Goal: Task Accomplishment & Management: Use online tool/utility

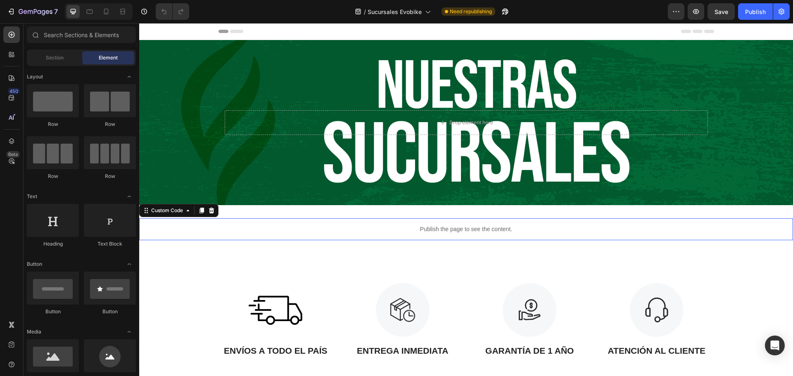
click at [423, 233] on p "Publish the page to see the content." at bounding box center [466, 229] width 654 height 9
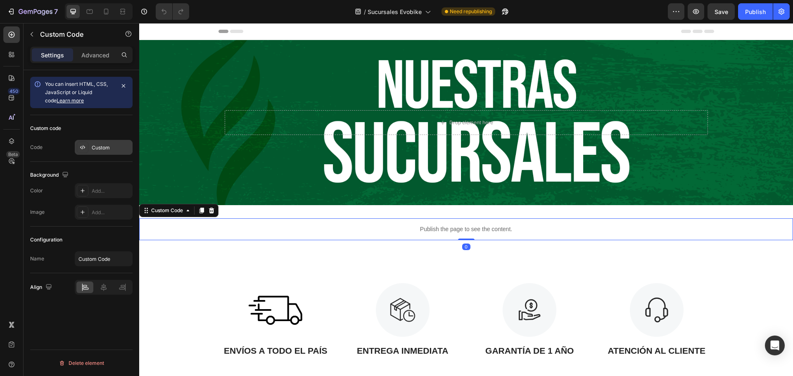
click at [95, 153] on div "Custom" at bounding box center [104, 147] width 58 height 15
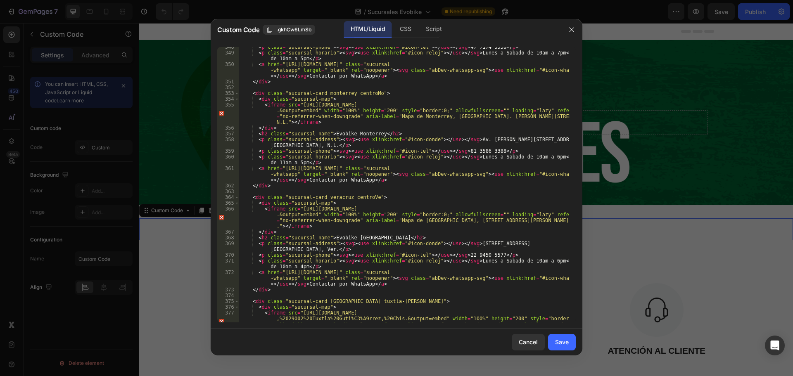
scroll to position [3768, 0]
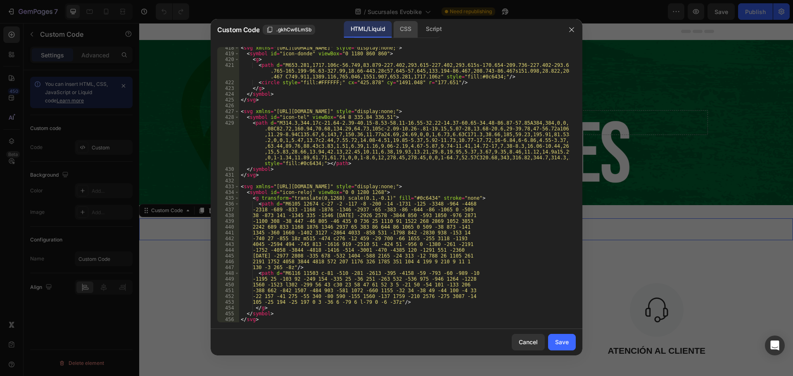
click at [419, 29] on div "CSS" at bounding box center [433, 29] width 29 height 17
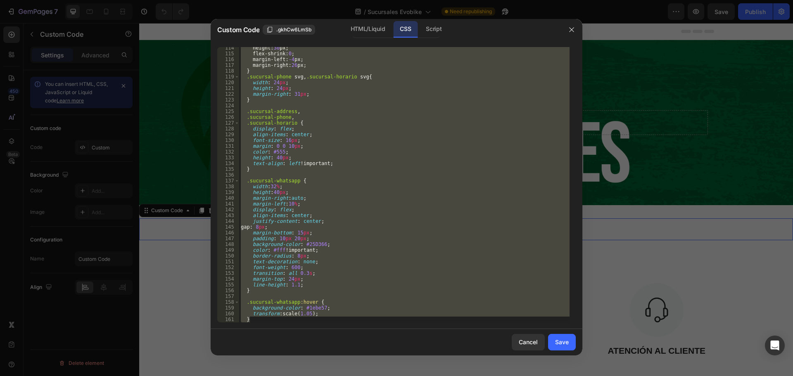
scroll to position [656, 0]
click at [338, 283] on div "height : 30 px ; flex-shrink : 0 ; margin-left : -4 px ; margin-right : 26 px ;…" at bounding box center [404, 185] width 331 height 276
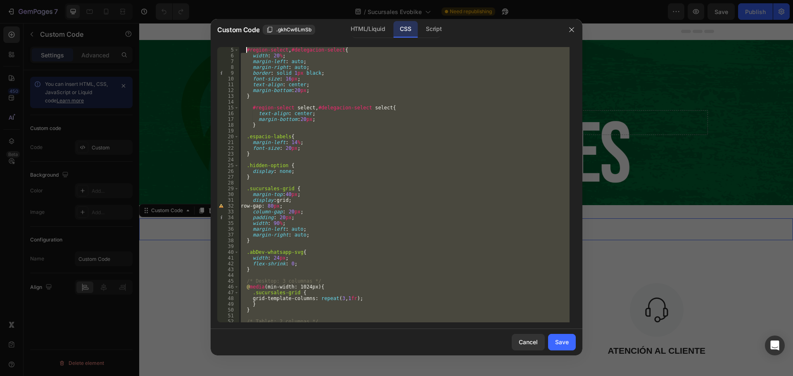
scroll to position [0, 0]
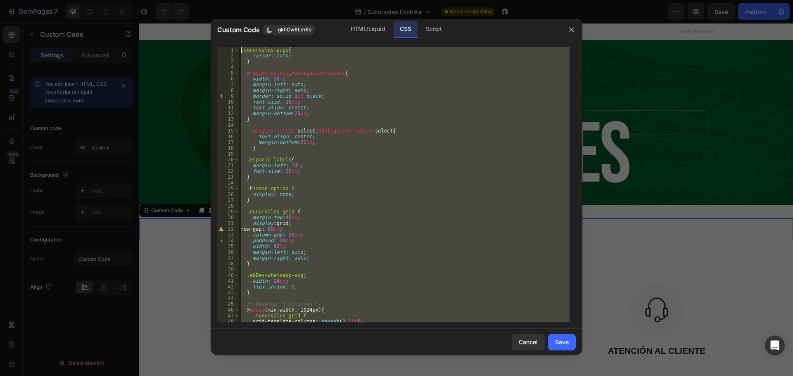
drag, startPoint x: 252, startPoint y: 320, endPoint x: 231, endPoint y: -5, distance: 325.1
click at [231, 0] on html "7 Version history / Sucursales Evobike Need republishing Preview Save Publish 4…" at bounding box center [396, 0] width 793 height 0
type textarea ".sucursales-page{ cursor: auto;"
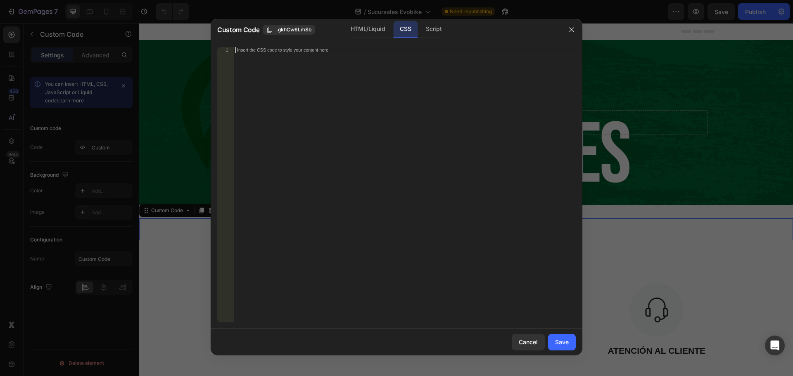
paste textarea "}"
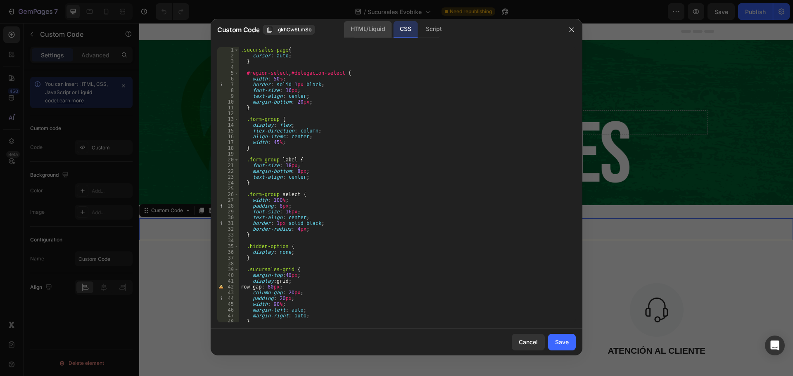
click at [368, 27] on div "HTML/Liquid" at bounding box center [368, 29] width 48 height 17
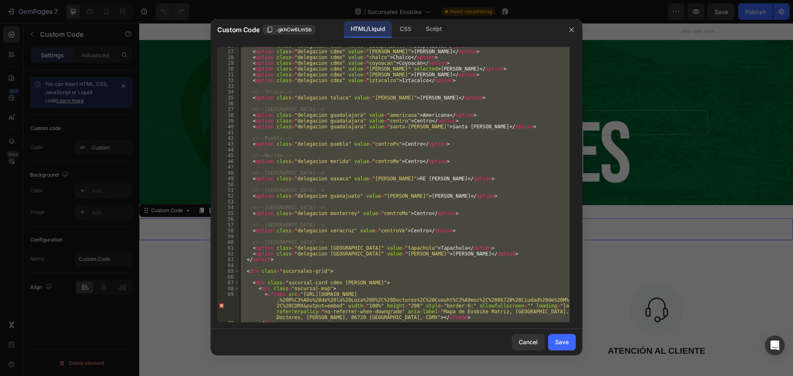
type textarea "</symbol> </svg>"
click at [295, 220] on div "< option class = "delegacion cdmx" value = "azcapotzalco" > Azcapotzalco </ opt…" at bounding box center [404, 185] width 331 height 276
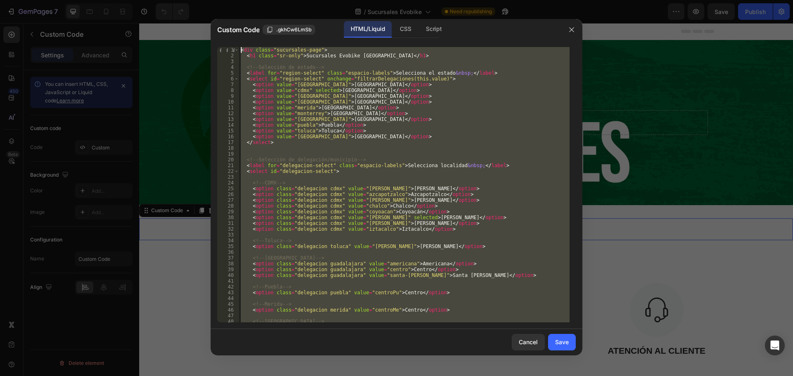
drag, startPoint x: 267, startPoint y: 321, endPoint x: 234, endPoint y: -28, distance: 350.8
click at [234, 0] on html "7 Version history / Sucursales Evobike Need republishing Preview Save Publish 4…" at bounding box center [396, 0] width 793 height 0
type textarea "<div class="sucursales-page"> <h1 class="sr-only">Sucursales Evobike [GEOGRAPHI…"
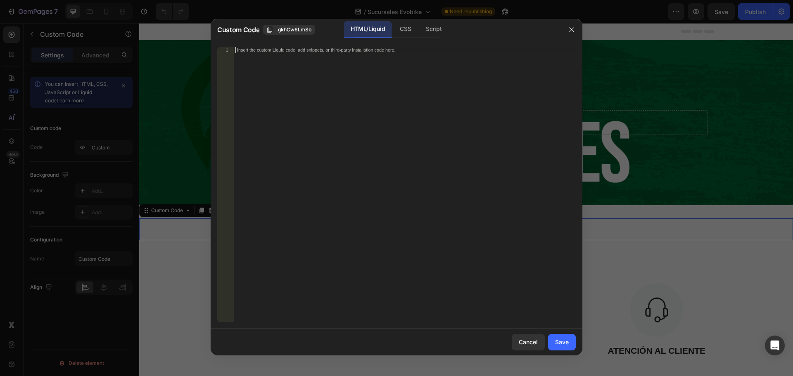
click at [291, 77] on div "Insert the custom Liquid code, add snippets, or third-party installation code h…" at bounding box center [405, 190] width 342 height 287
paste textarea "</svg>"
type textarea "</svg>"
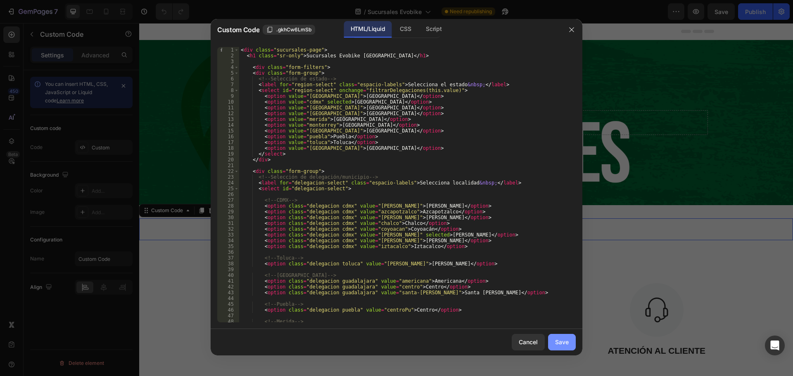
click at [561, 343] on div "Save" at bounding box center [562, 342] width 14 height 9
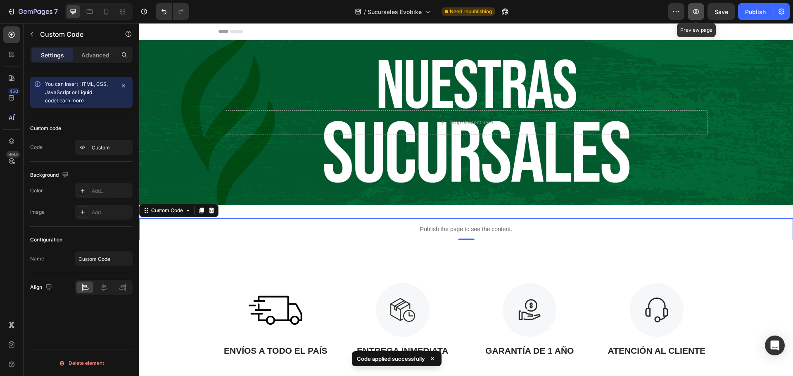
click at [698, 14] on icon "button" at bounding box center [696, 11] width 8 height 8
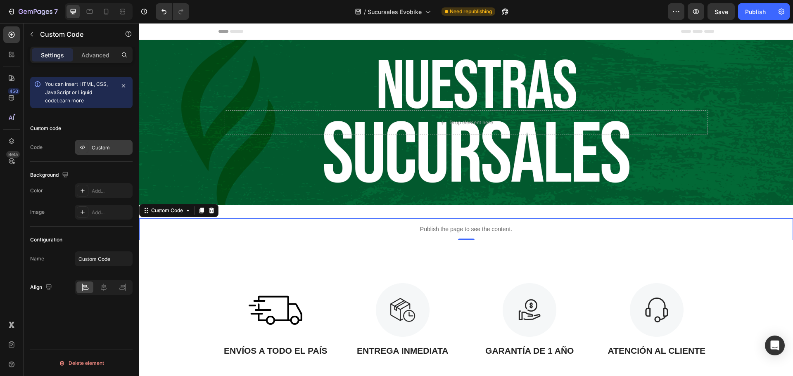
click at [93, 145] on div "Custom" at bounding box center [111, 147] width 39 height 7
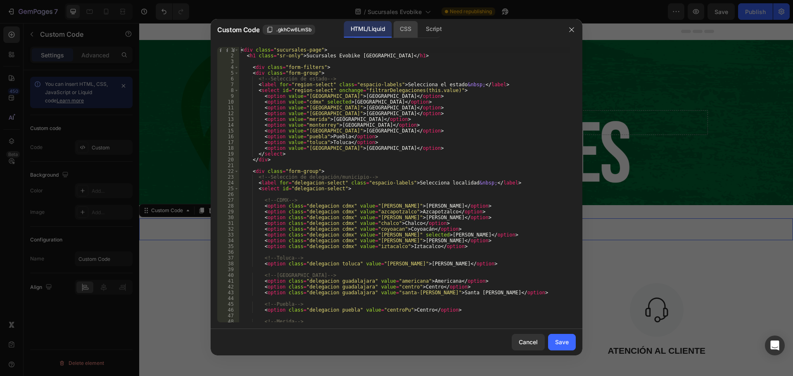
click at [419, 26] on div "CSS" at bounding box center [433, 29] width 29 height 17
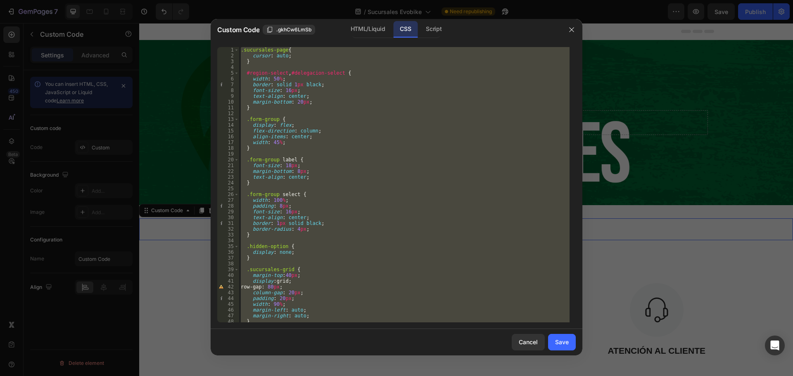
click at [312, 125] on div ".sucursales-page { cursor : auto ; } #region-select , #delegacion-select { widt…" at bounding box center [404, 185] width 331 height 276
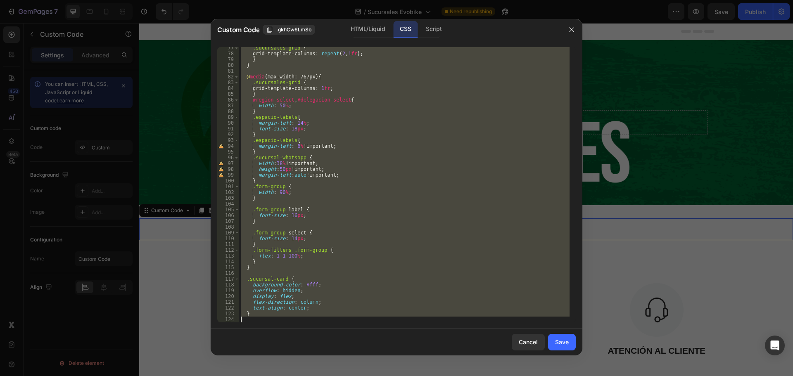
scroll to position [864, 0]
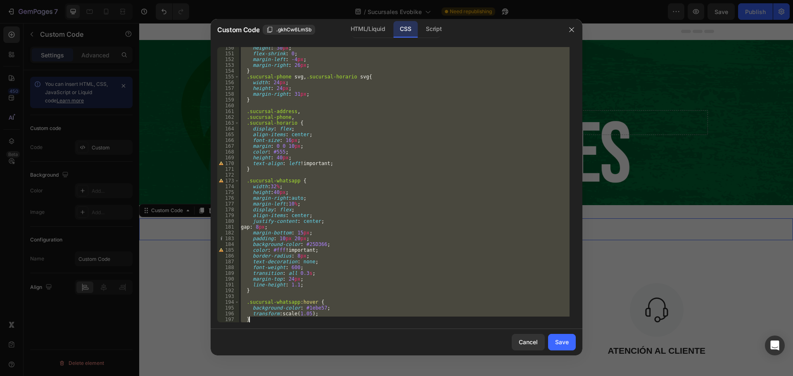
drag, startPoint x: 241, startPoint y: 47, endPoint x: 374, endPoint y: 396, distance: 373.4
click at [374, 0] on html "7 Version history / Sucursales Evobike Need republishing Preview Save Publish 4…" at bounding box center [396, 0] width 793 height 0
type textarea "transform: scale(1.05); }"
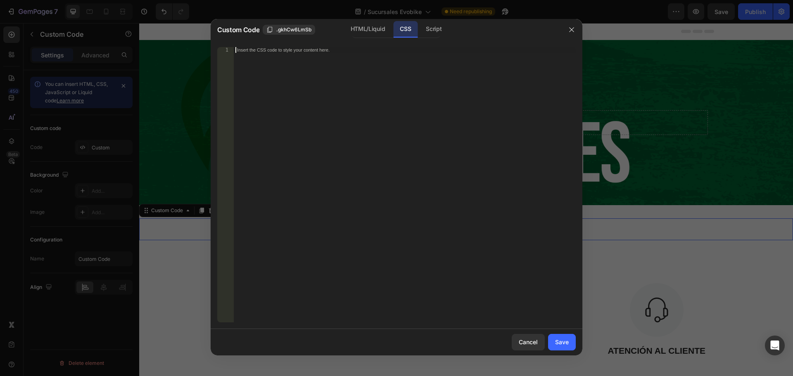
paste textarea "}"
type textarea "}"
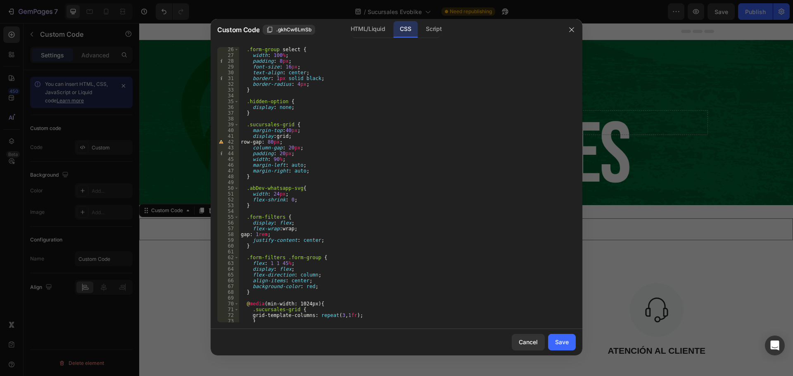
scroll to position [0, 0]
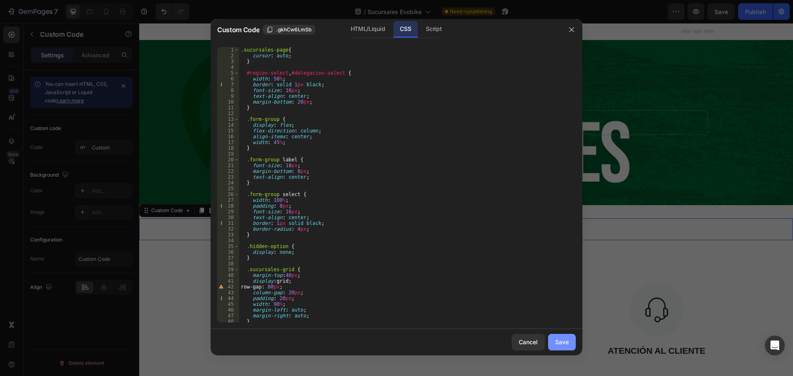
click at [562, 343] on div "Save" at bounding box center [562, 342] width 14 height 9
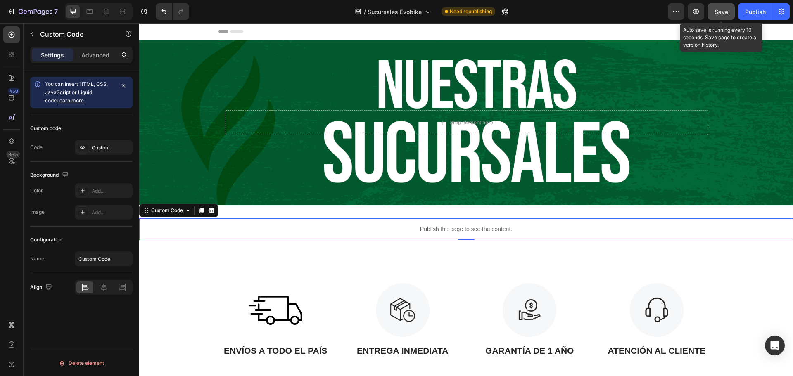
click at [717, 16] on div "Save" at bounding box center [722, 11] width 14 height 9
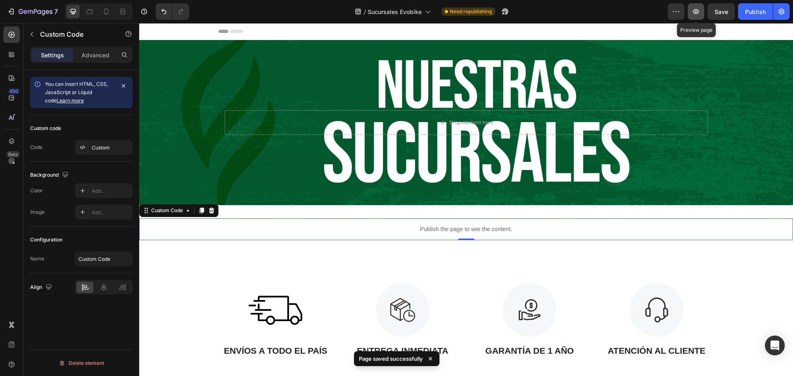
click at [701, 14] on button "button" at bounding box center [696, 11] width 17 height 17
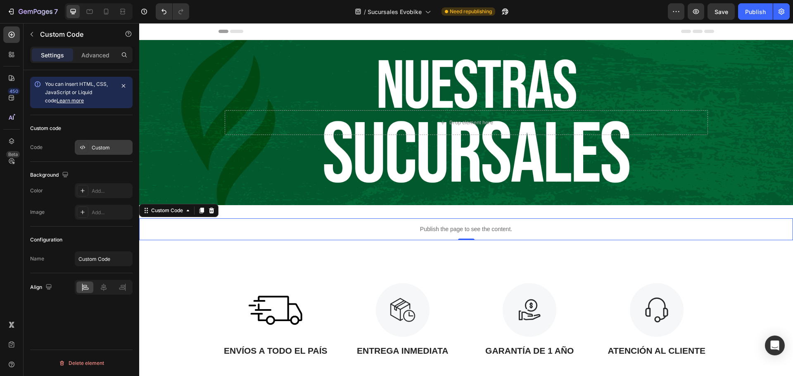
click at [105, 144] on div "Custom" at bounding box center [111, 147] width 39 height 7
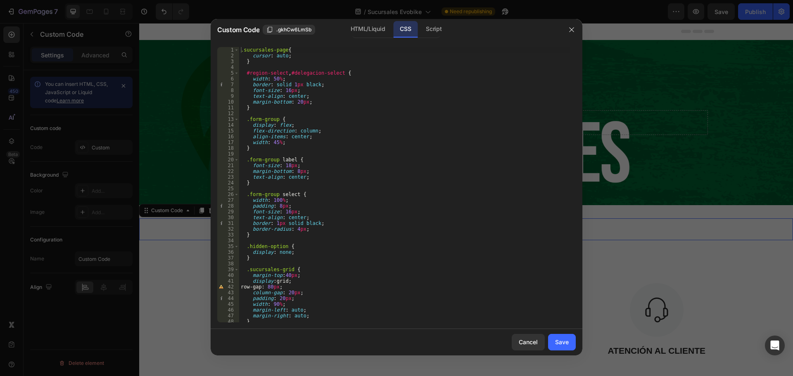
click at [326, 104] on div ".sucursales-page { cursor : auto ; } #region-select , #delegacion-select { widt…" at bounding box center [404, 190] width 331 height 287
click at [341, 174] on div ".sucursales-page { cursor : auto ; } #region-select , #delegacion-select { widt…" at bounding box center [404, 190] width 331 height 287
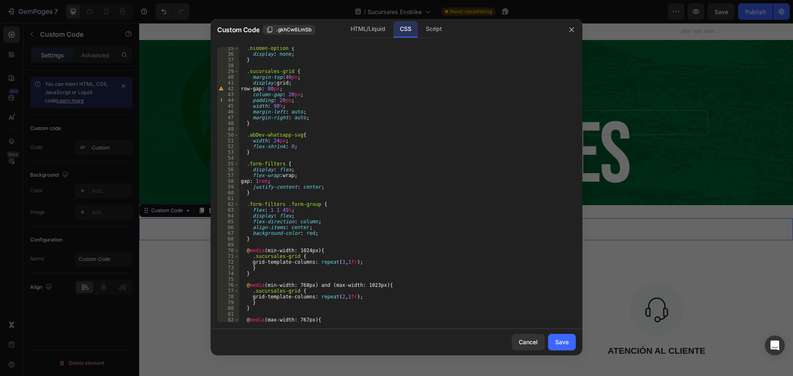
scroll to position [198, 0]
drag, startPoint x: 322, startPoint y: 234, endPoint x: 324, endPoint y: 226, distance: 8.4
click at [324, 226] on div ".hidden-option { display : none ; } .sucursales-grid { margin-top : 40 px ; dis…" at bounding box center [404, 188] width 331 height 287
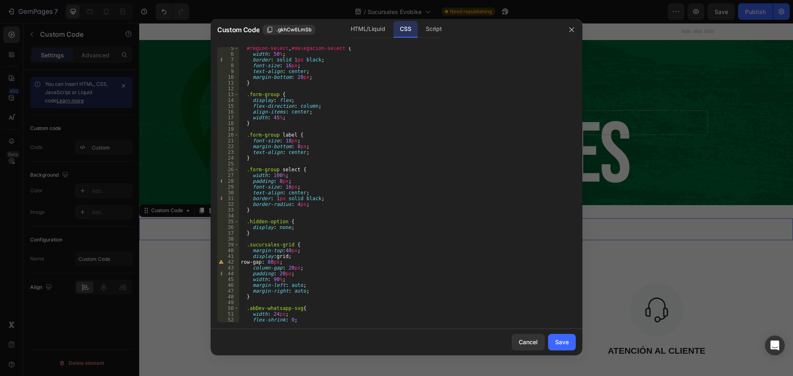
scroll to position [25, 0]
click at [285, 142] on div "#region-select , #delegacion-select { width : 50 % ; border : solid 1 px black …" at bounding box center [404, 188] width 331 height 287
click at [285, 188] on div "#region-select , #delegacion-select { width : 50 % ; border : solid 1 px black …" at bounding box center [404, 188] width 331 height 287
click at [333, 179] on div "#region-select , #delegacion-select { width : 50 % ; border : solid 1 px black …" at bounding box center [404, 188] width 331 height 287
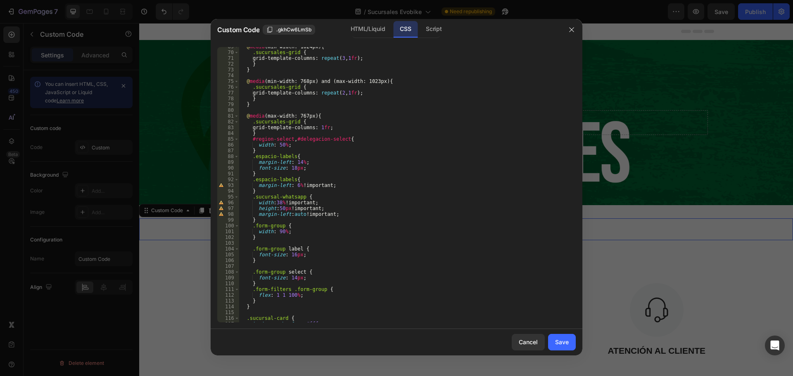
scroll to position [397, 0]
type textarea "padding: 8px;"
click at [567, 341] on div "Save" at bounding box center [562, 342] width 14 height 9
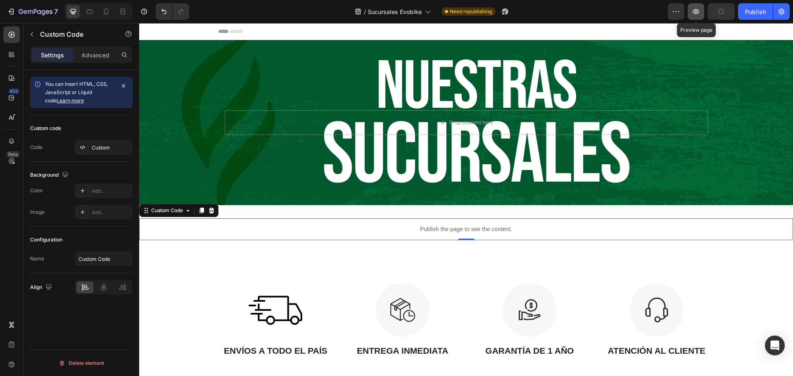
click at [698, 14] on icon "button" at bounding box center [696, 11] width 6 height 5
click at [98, 141] on div "Custom" at bounding box center [104, 147] width 58 height 15
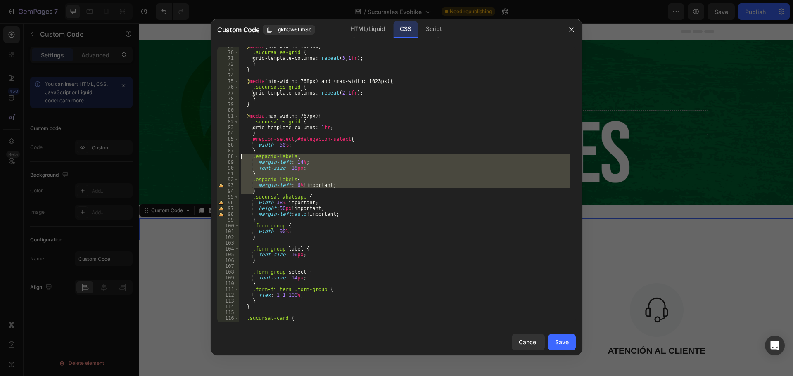
drag, startPoint x: 267, startPoint y: 190, endPoint x: 232, endPoint y: 157, distance: 47.4
click at [232, 157] on div "} 69 70 71 72 73 74 75 76 77 78 79 80 81 82 83 84 85 86 87 88 89 90 91 92 93 94…" at bounding box center [396, 185] width 359 height 276
click at [285, 181] on div "@ media (min-width: 1024px) { .sucursales-grid { grid-template-columns : repeat…" at bounding box center [404, 185] width 331 height 276
drag, startPoint x: 267, startPoint y: 190, endPoint x: 231, endPoint y: 159, distance: 47.5
click at [231, 159] on div ".espacio-labels{ 69 70 71 72 73 74 75 76 77 78 79 80 81 82 83 84 85 86 87 88 89…" at bounding box center [396, 185] width 359 height 276
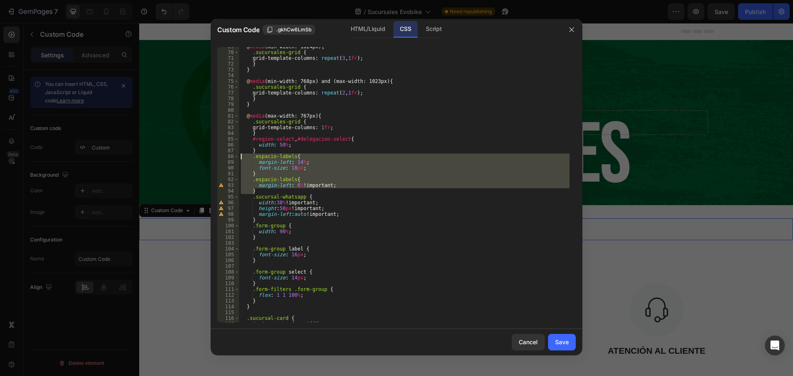
type textarea ".espacio-labels{ margin-left: 14%;"
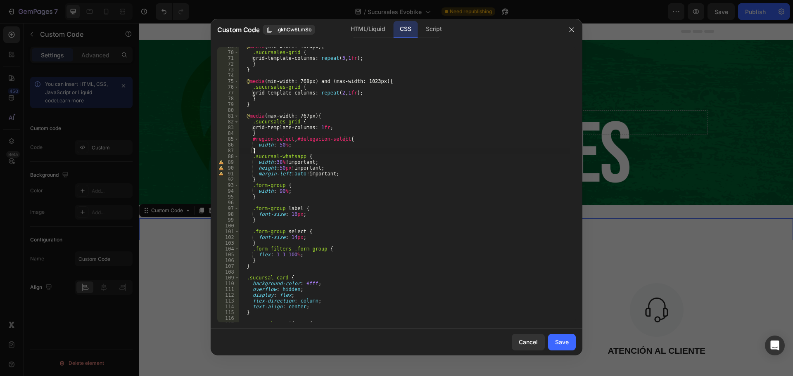
click at [292, 214] on div "@ media (min-width: 1024px) { .sucursales-grid { grid-template-columns : repeat…" at bounding box center [404, 187] width 331 height 287
click at [292, 236] on div "@ media (min-width: 1024px) { .sucursales-grid { grid-template-columns : repeat…" at bounding box center [404, 187] width 331 height 287
type textarea "font-size: 16px;"
click at [564, 343] on div "Save" at bounding box center [562, 342] width 14 height 9
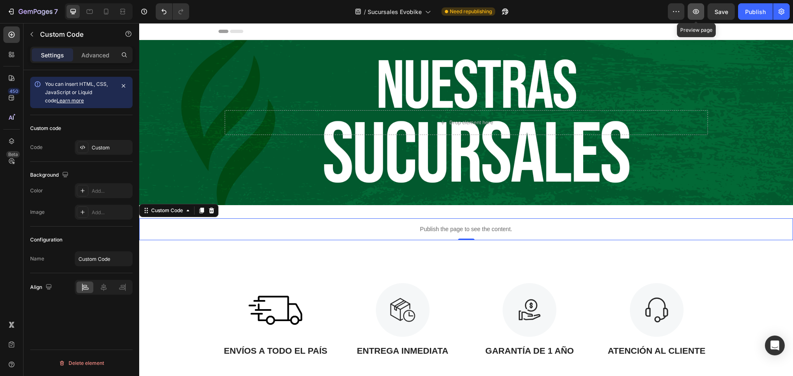
click at [694, 13] on icon "button" at bounding box center [696, 11] width 8 height 8
